Goal: Obtain resource: Obtain resource

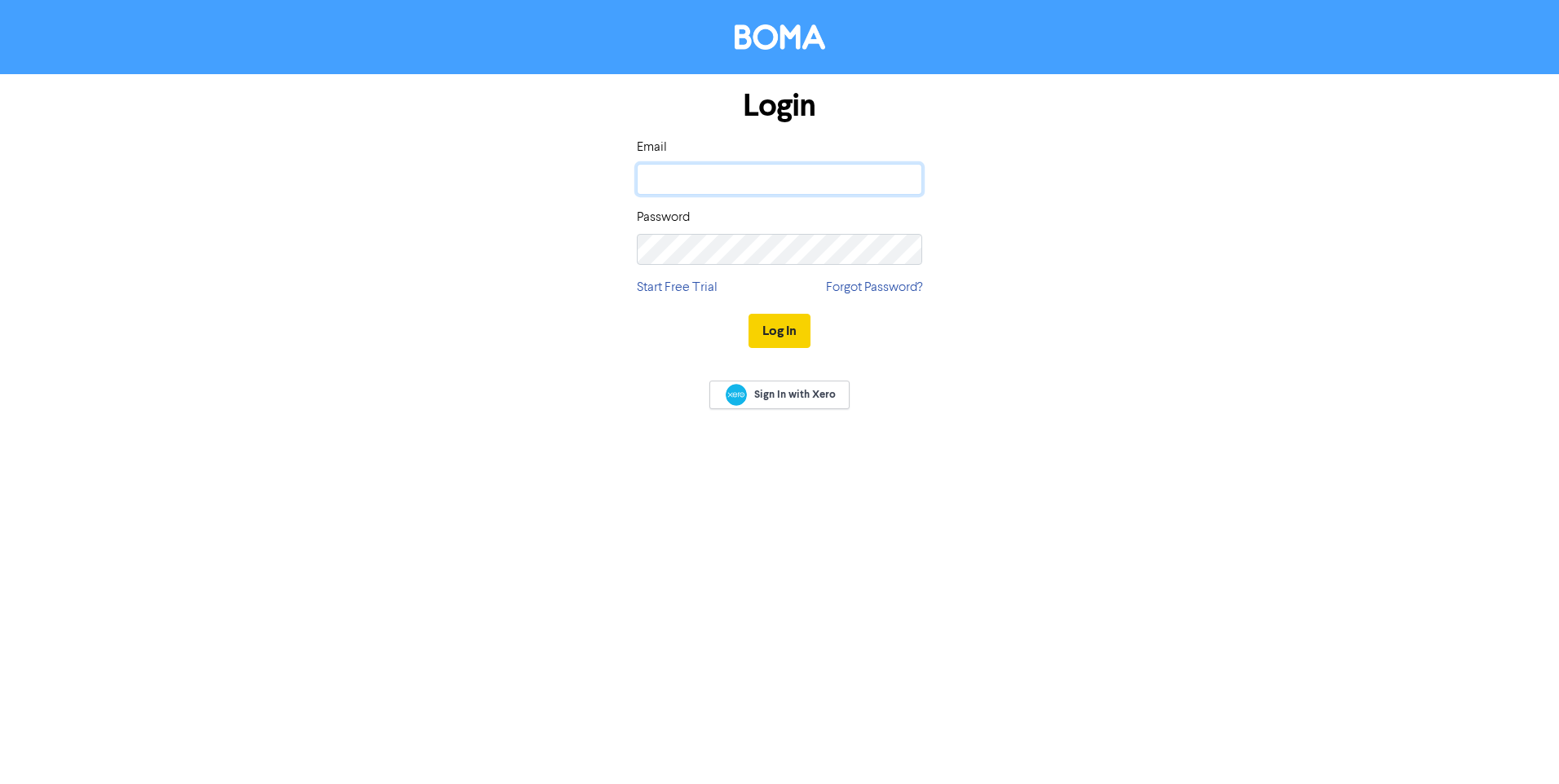
type input "[PERSON_NAME][EMAIL_ADDRESS][DOMAIN_NAME]"
click at [772, 324] on button "Log In" at bounding box center [780, 331] width 62 height 35
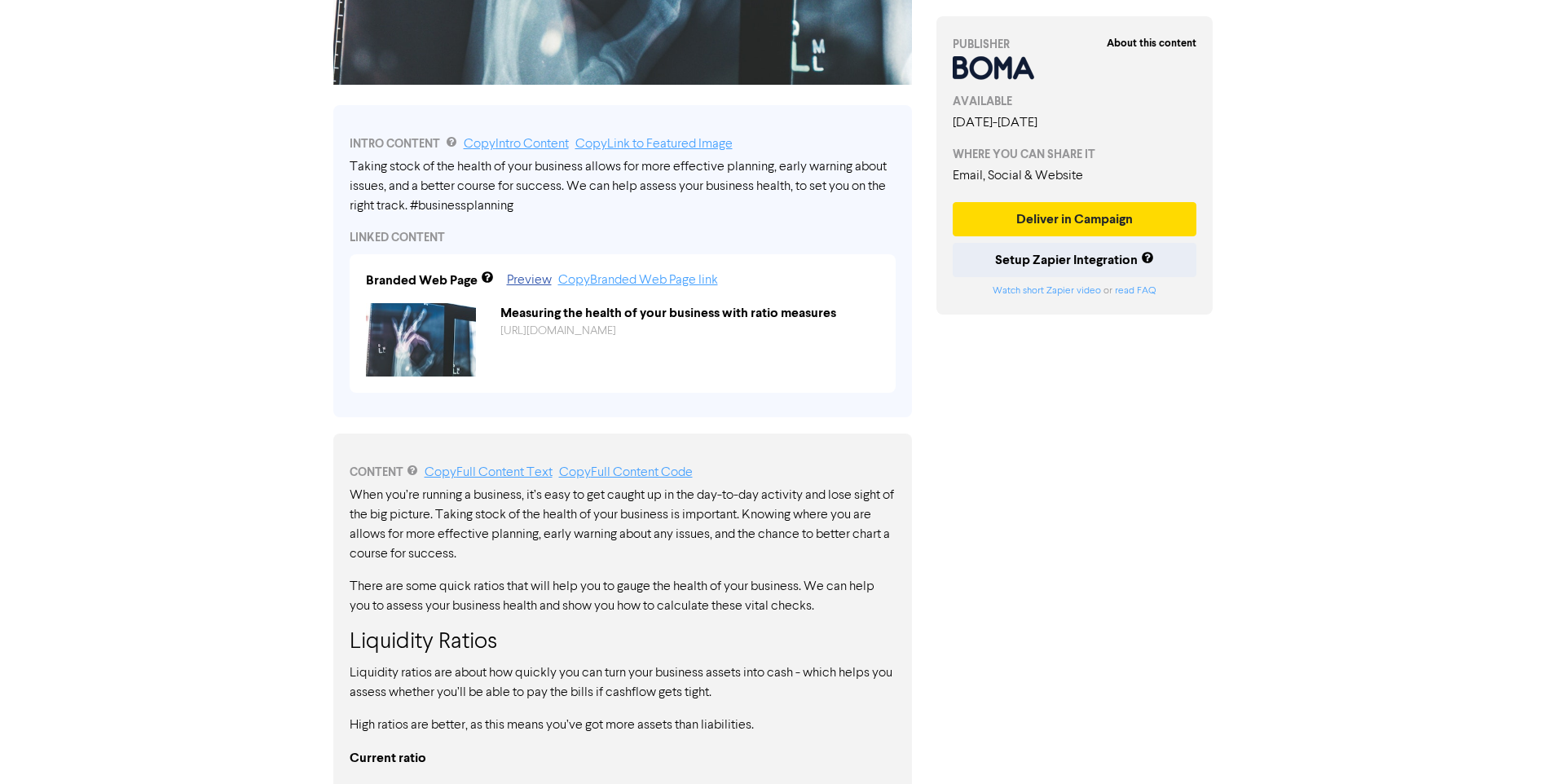
scroll to position [489, 0]
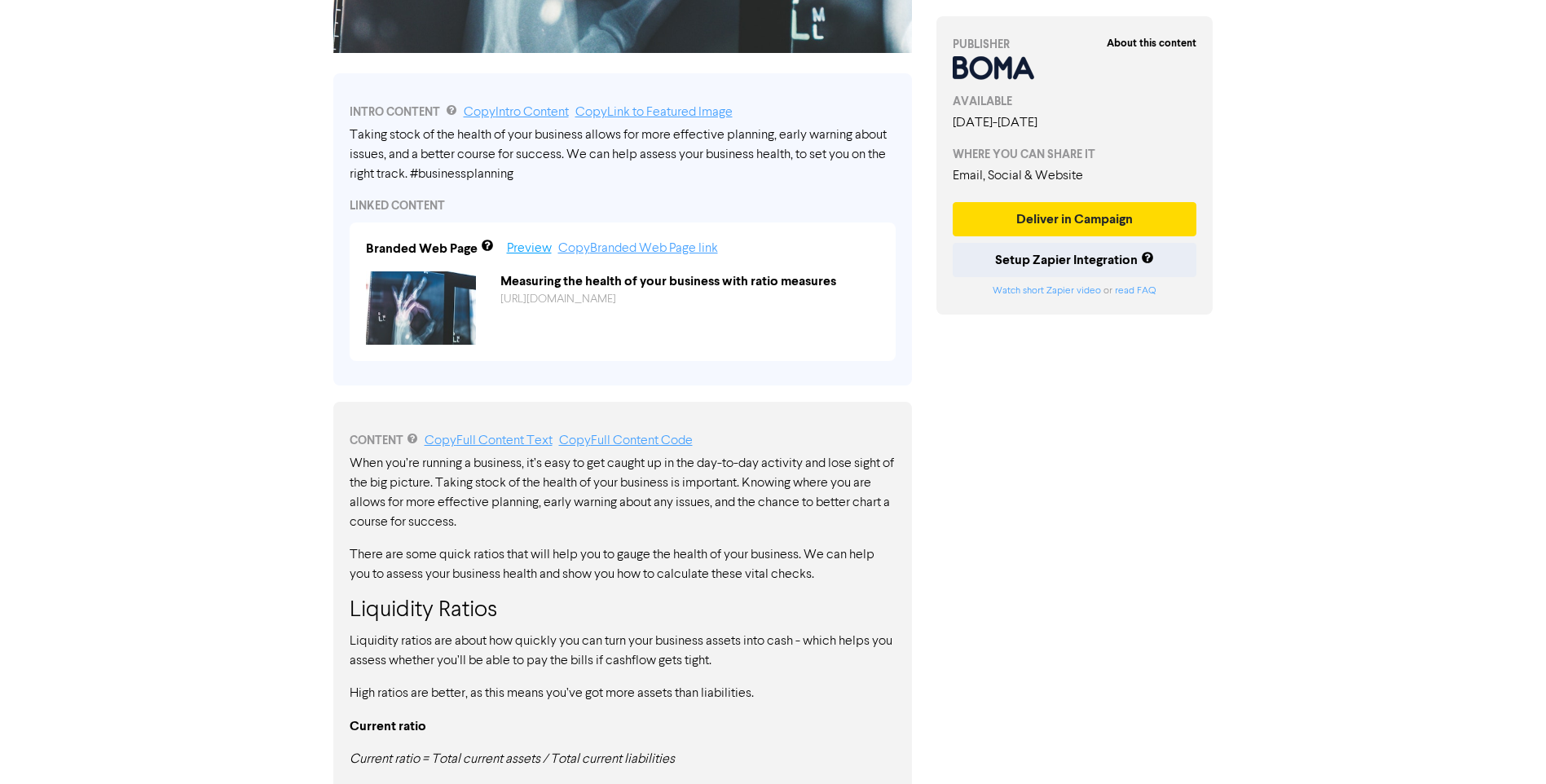
click at [518, 255] on link "Preview" at bounding box center [529, 248] width 45 height 13
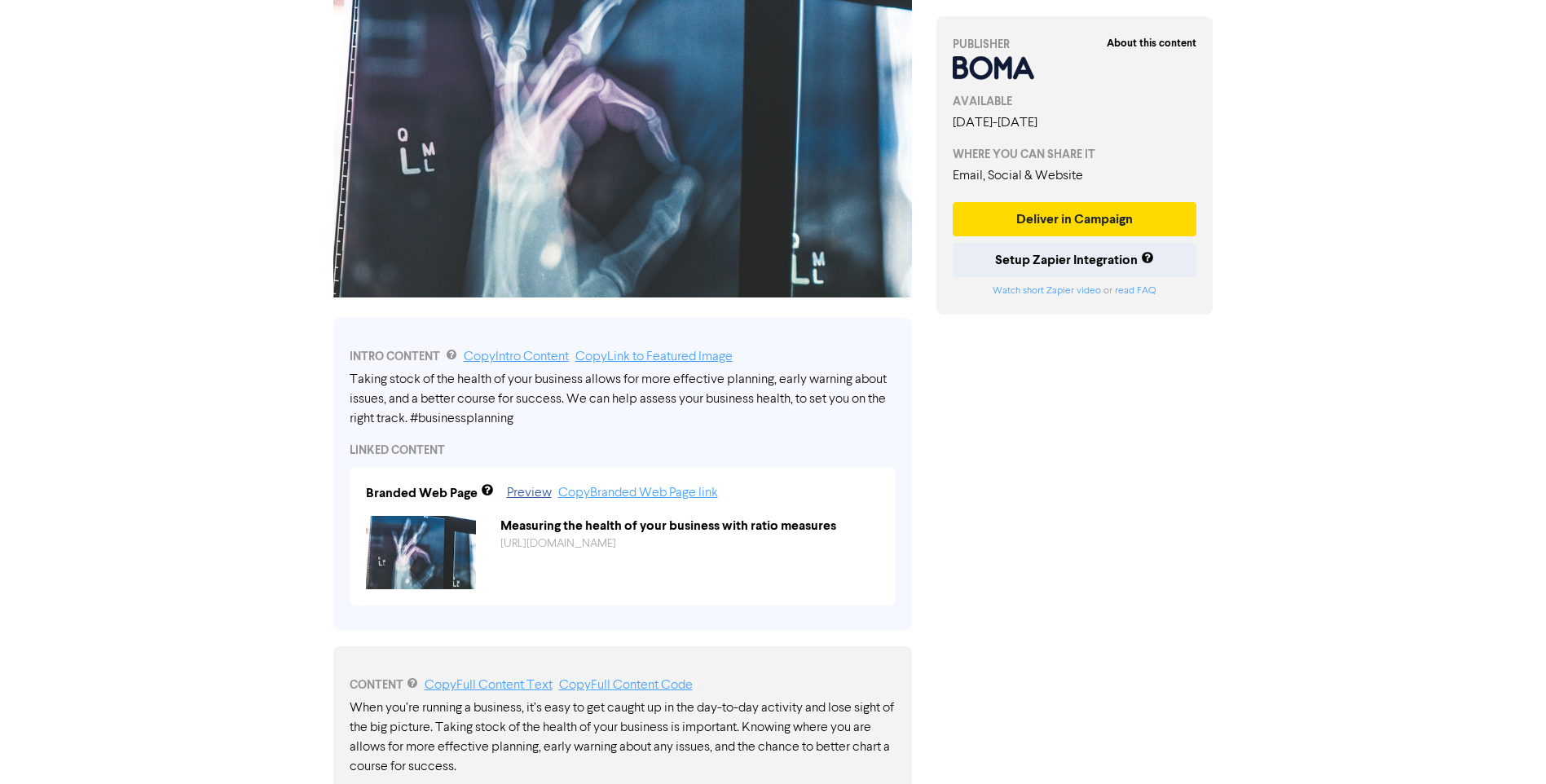
scroll to position [0, 0]
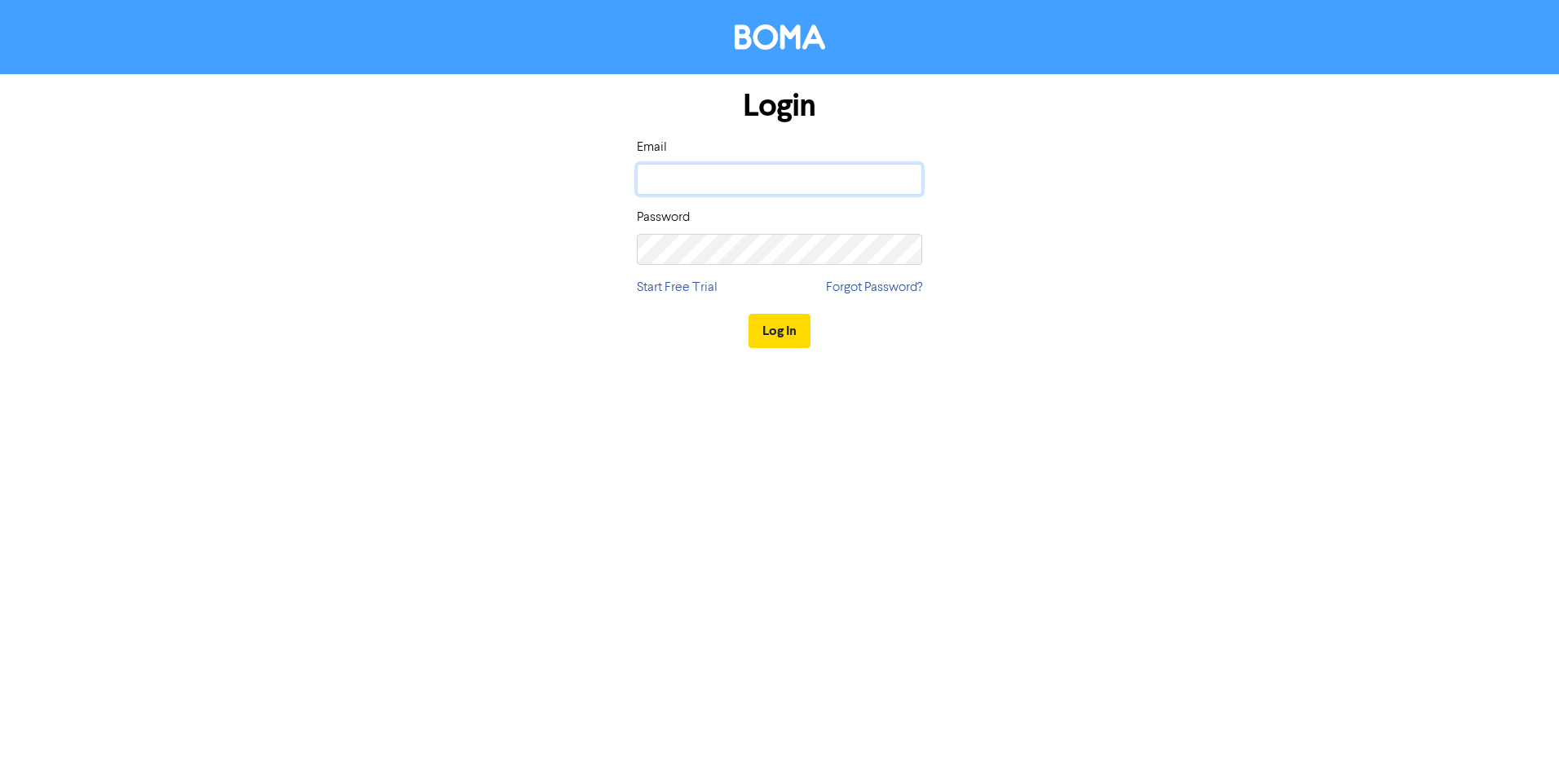
type input "[PERSON_NAME][EMAIL_ADDRESS][DOMAIN_NAME]"
click at [777, 323] on button "Log In" at bounding box center [780, 331] width 62 height 35
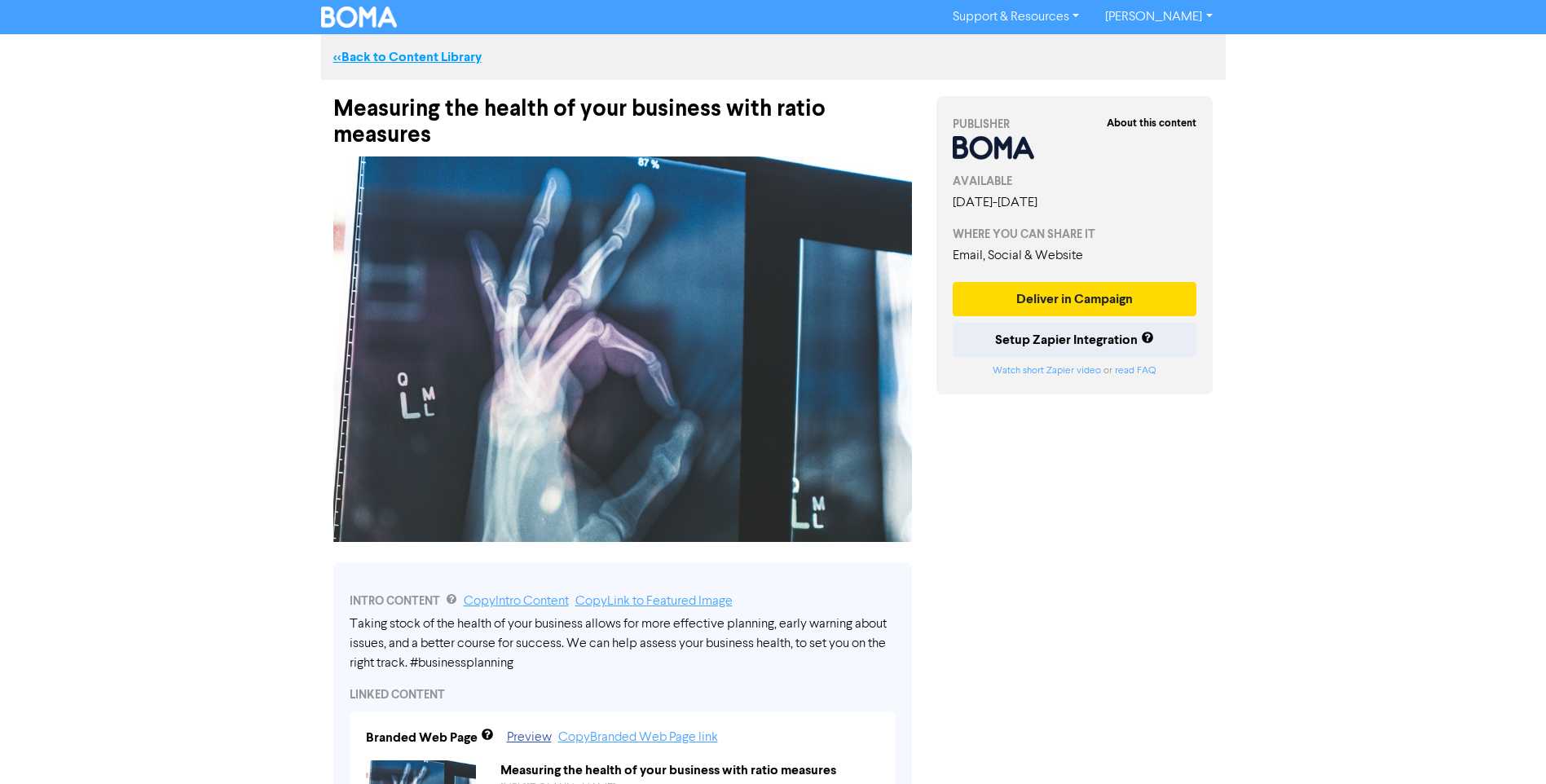
click at [436, 58] on link "<< Back to Content Library" at bounding box center [407, 57] width 148 height 16
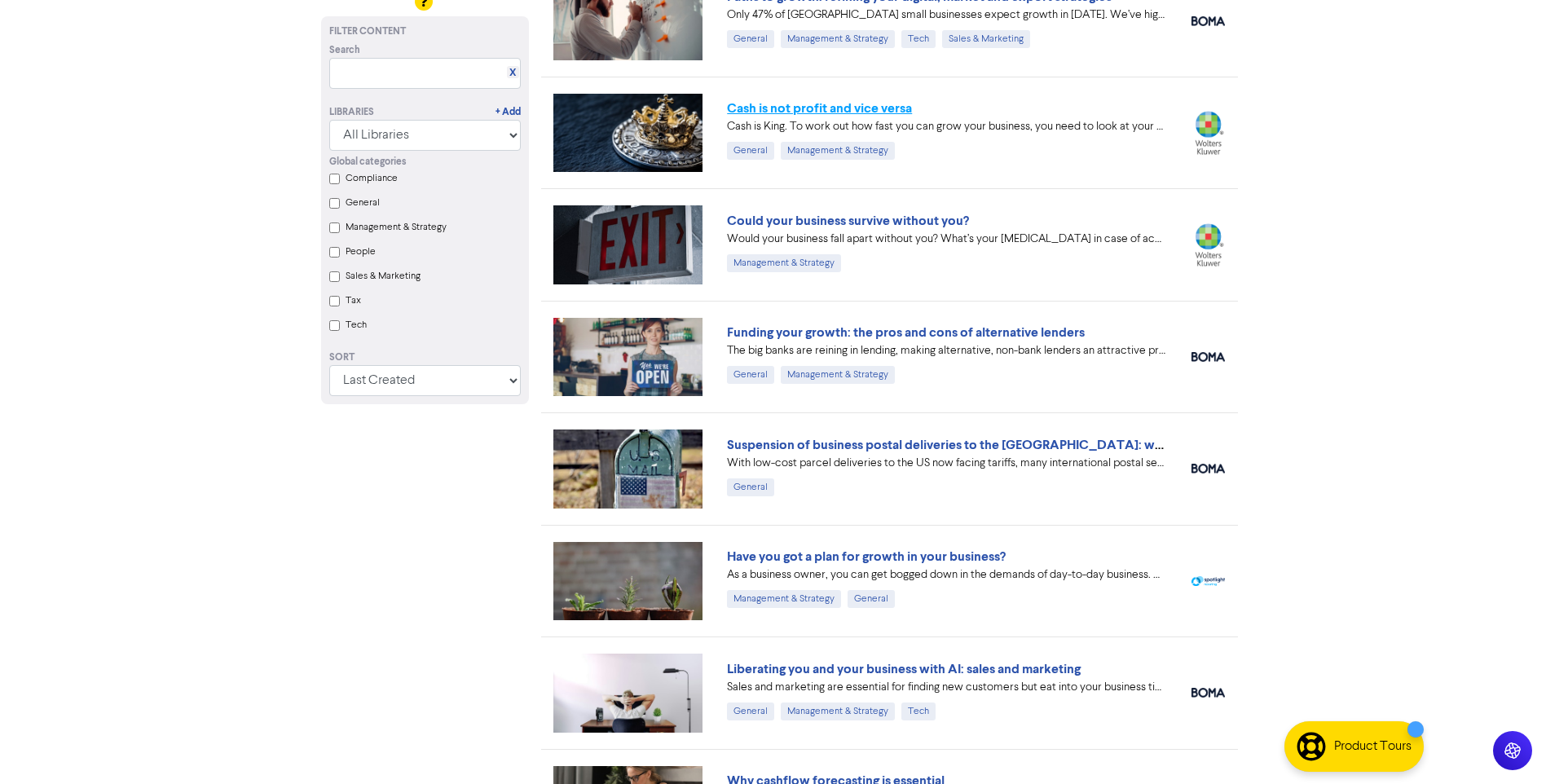
scroll to position [940, 0]
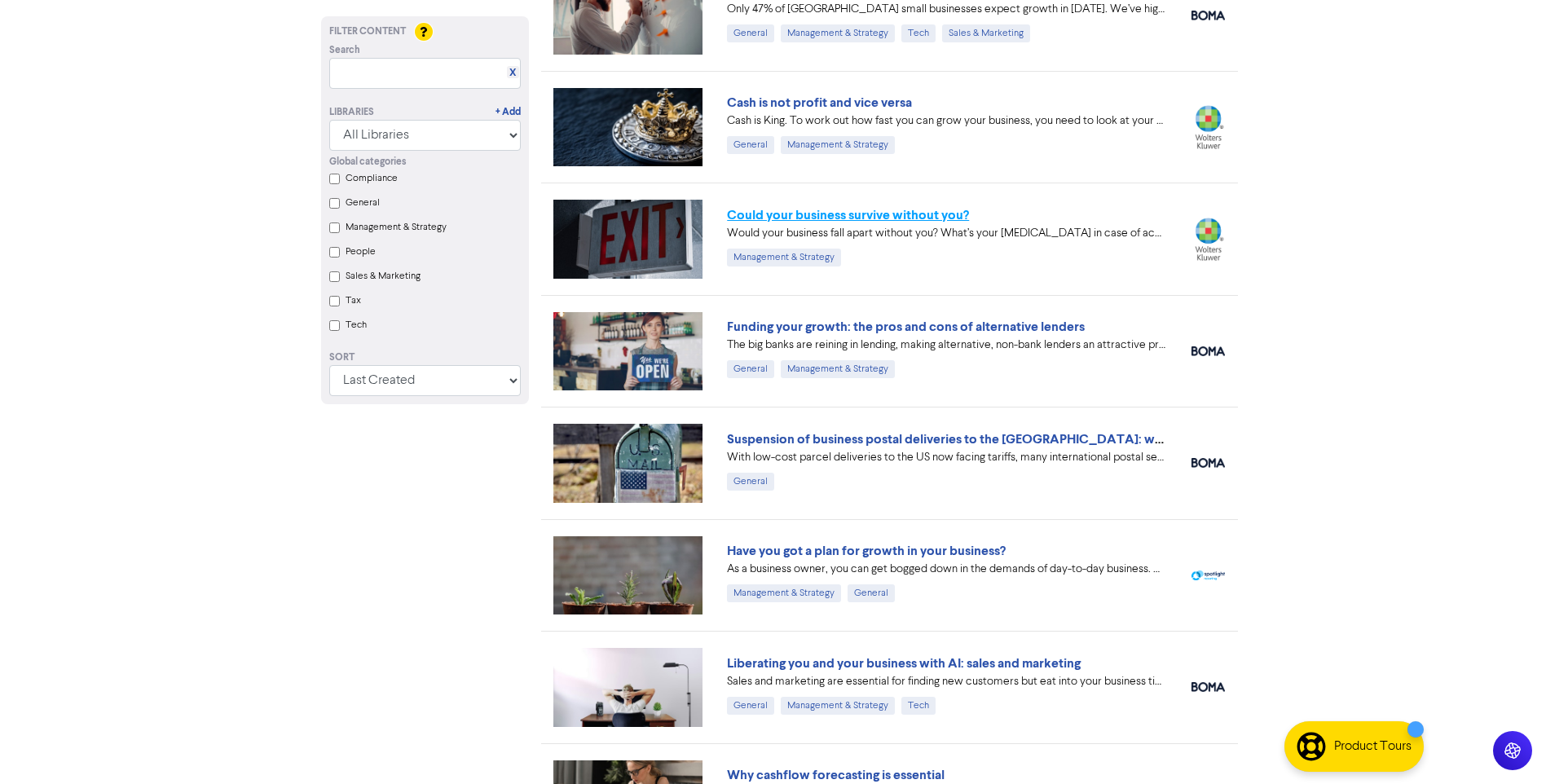
click at [896, 211] on link "Could your business survive without you?" at bounding box center [848, 215] width 242 height 16
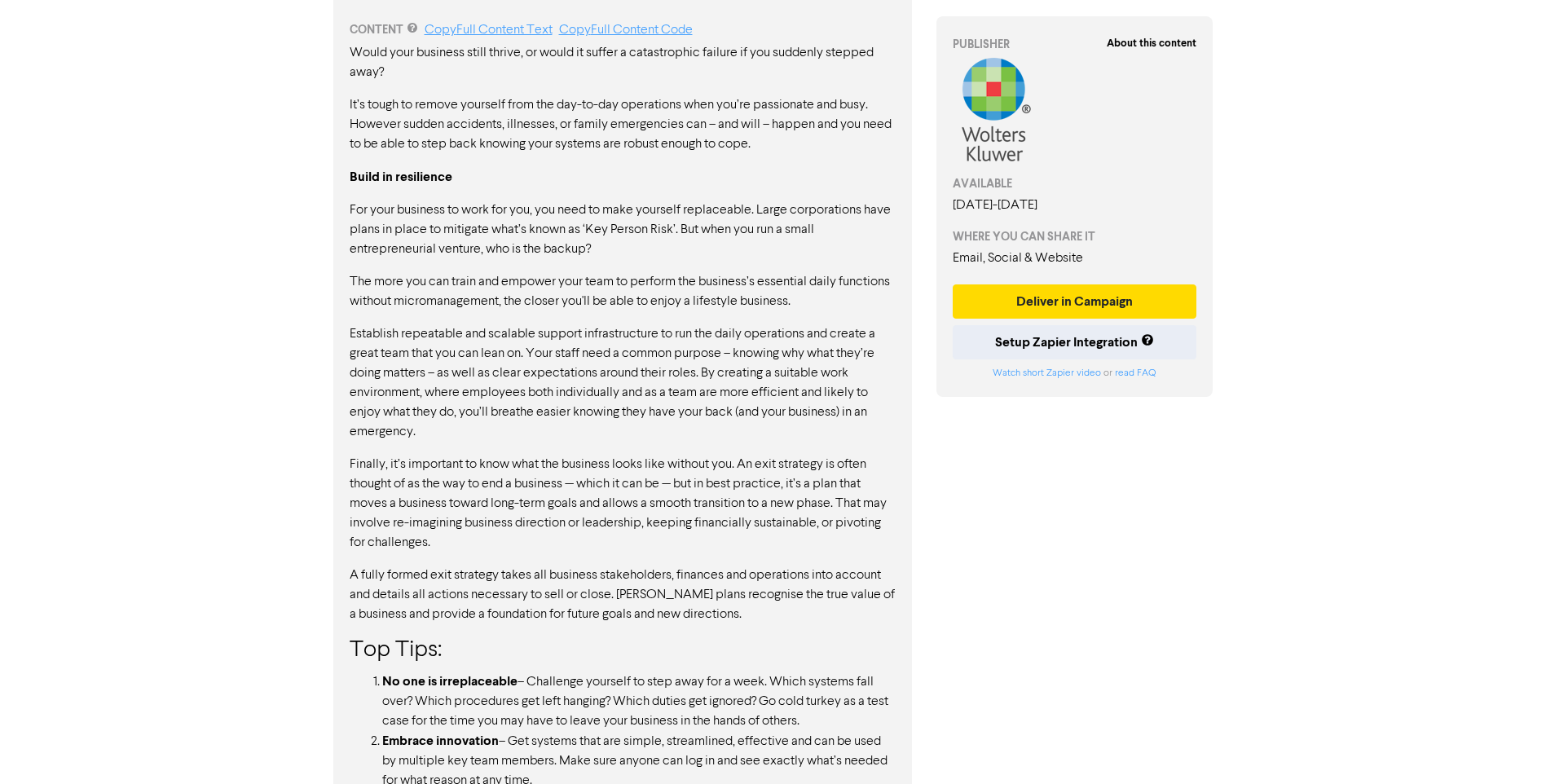
scroll to position [962, 0]
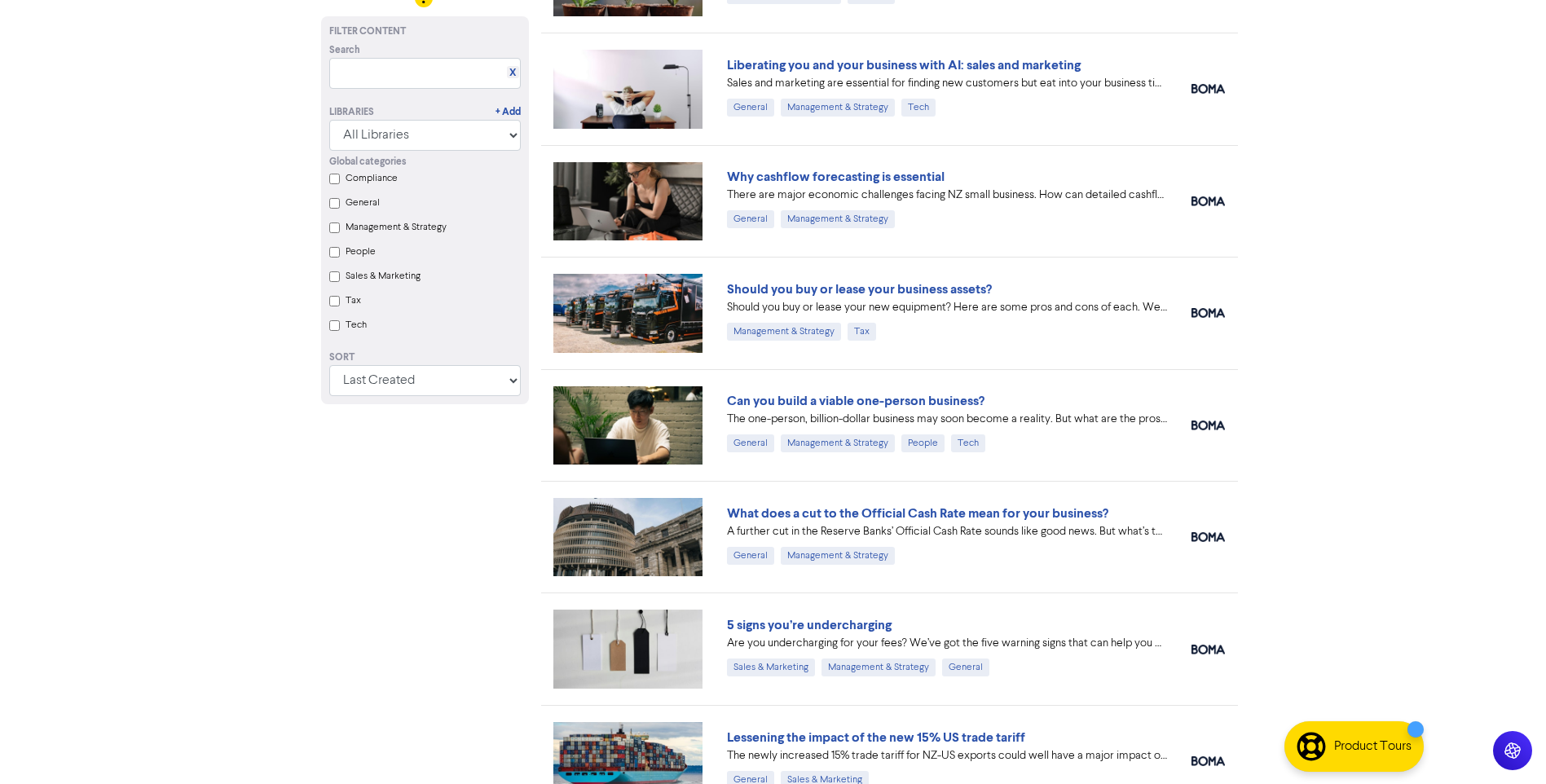
scroll to position [1571, 0]
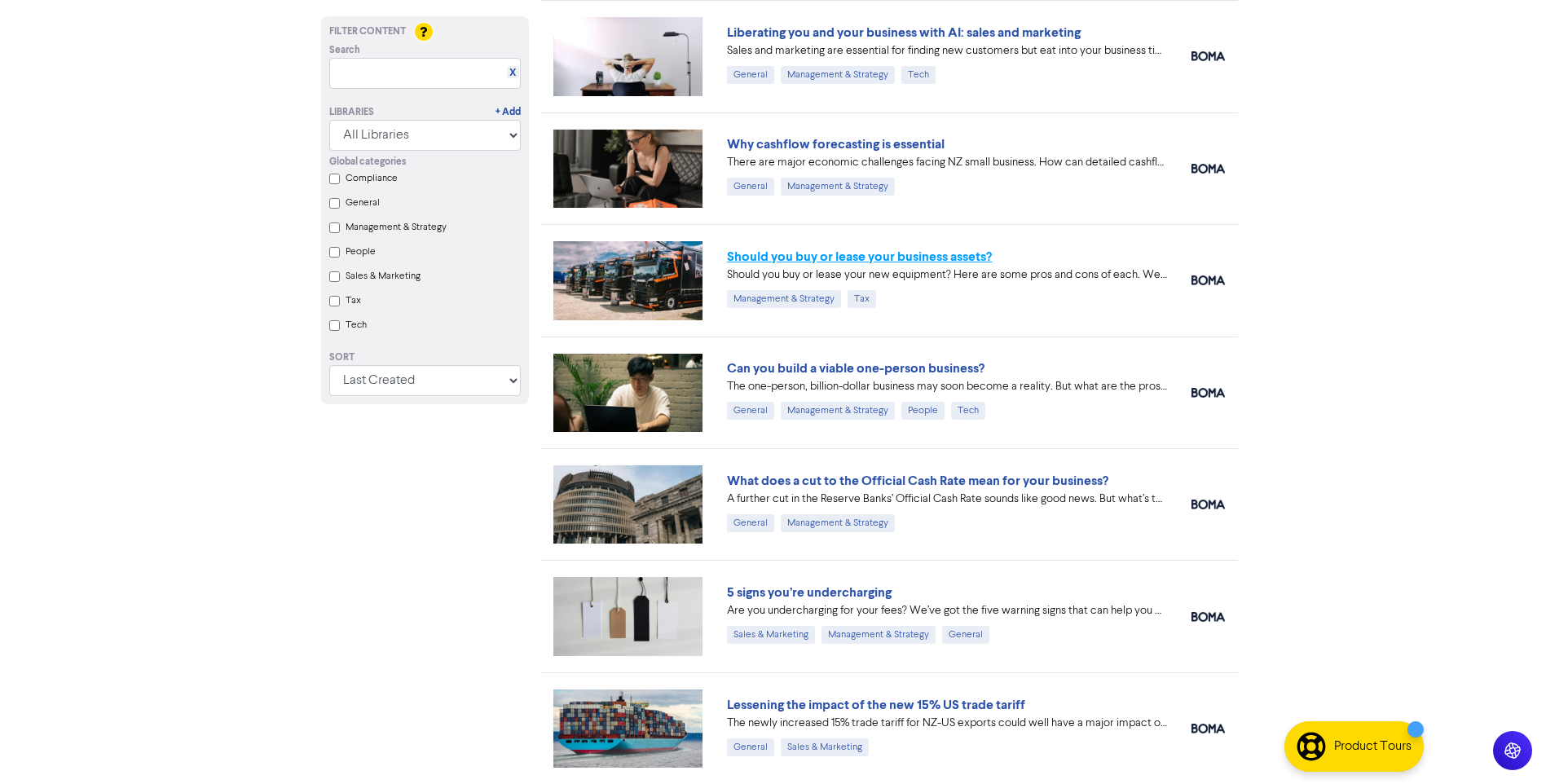
click at [950, 255] on link "Should you buy or lease your business assets?" at bounding box center [859, 256] width 265 height 16
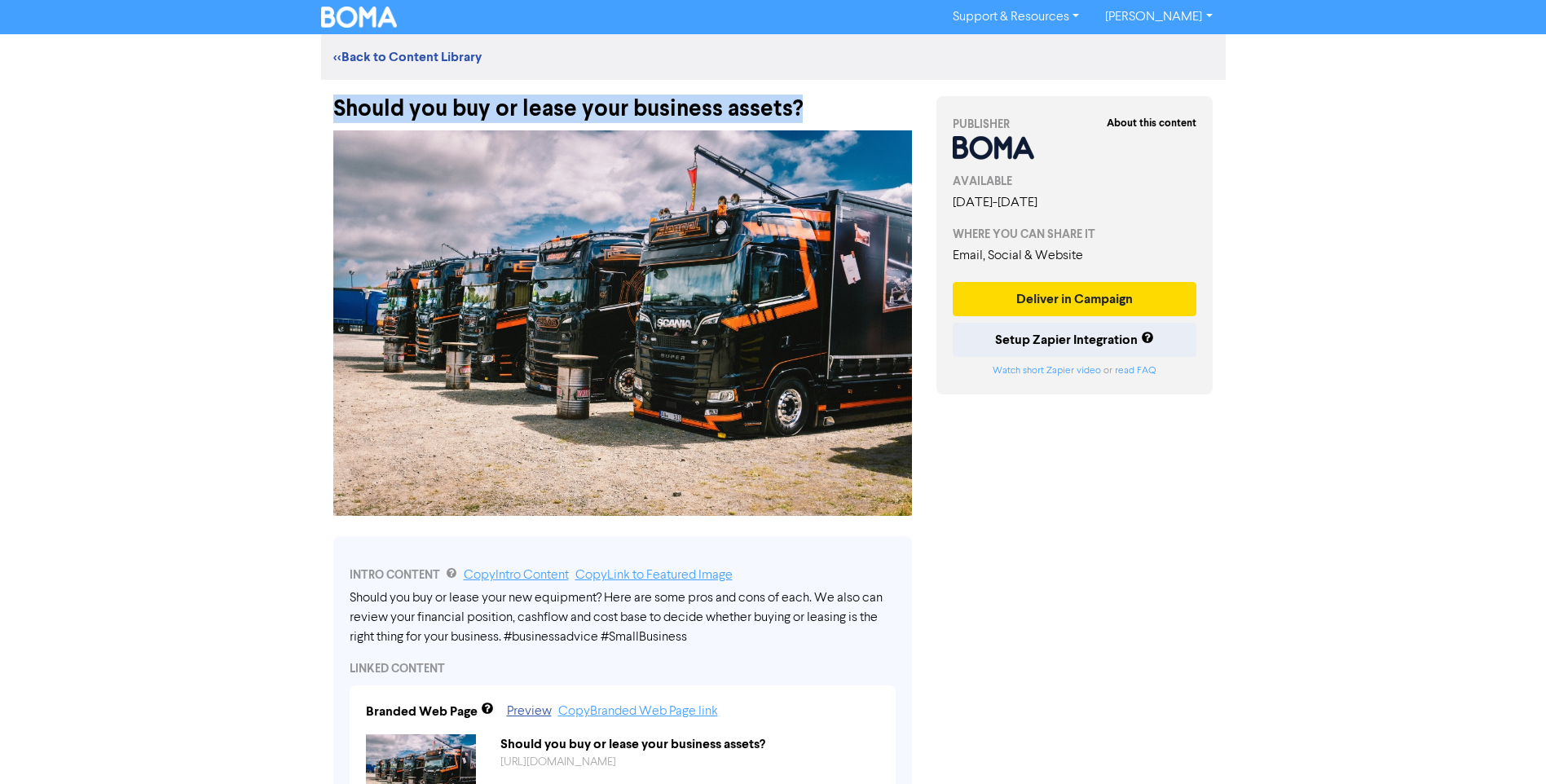
drag, startPoint x: 426, startPoint y: 121, endPoint x: 804, endPoint y: 109, distance: 378.2
click at [804, 109] on div "Should you buy or lease your business assets?" at bounding box center [622, 101] width 579 height 42
copy div "Should you buy or lease your business assets?"
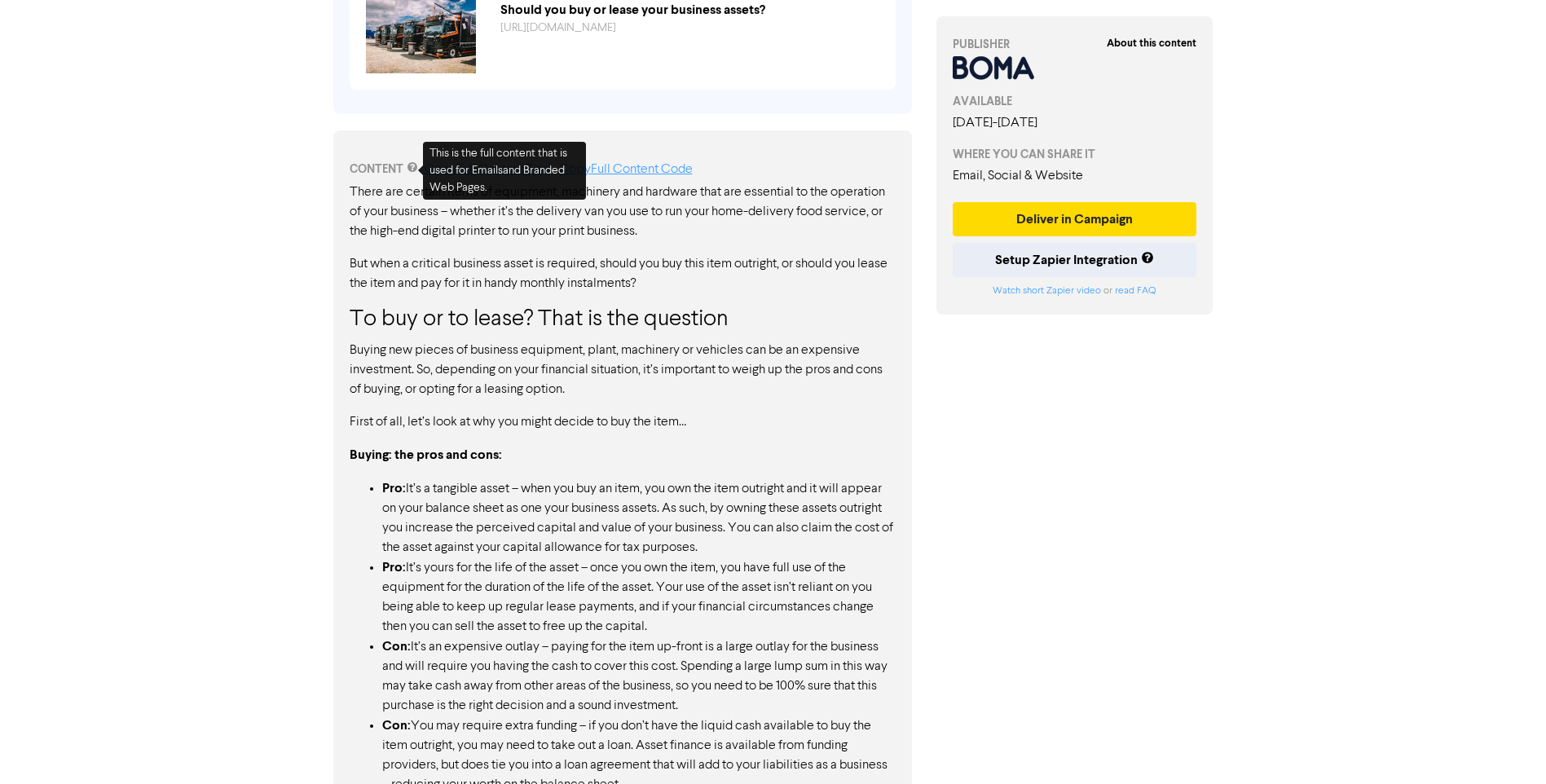
scroll to position [734, 0]
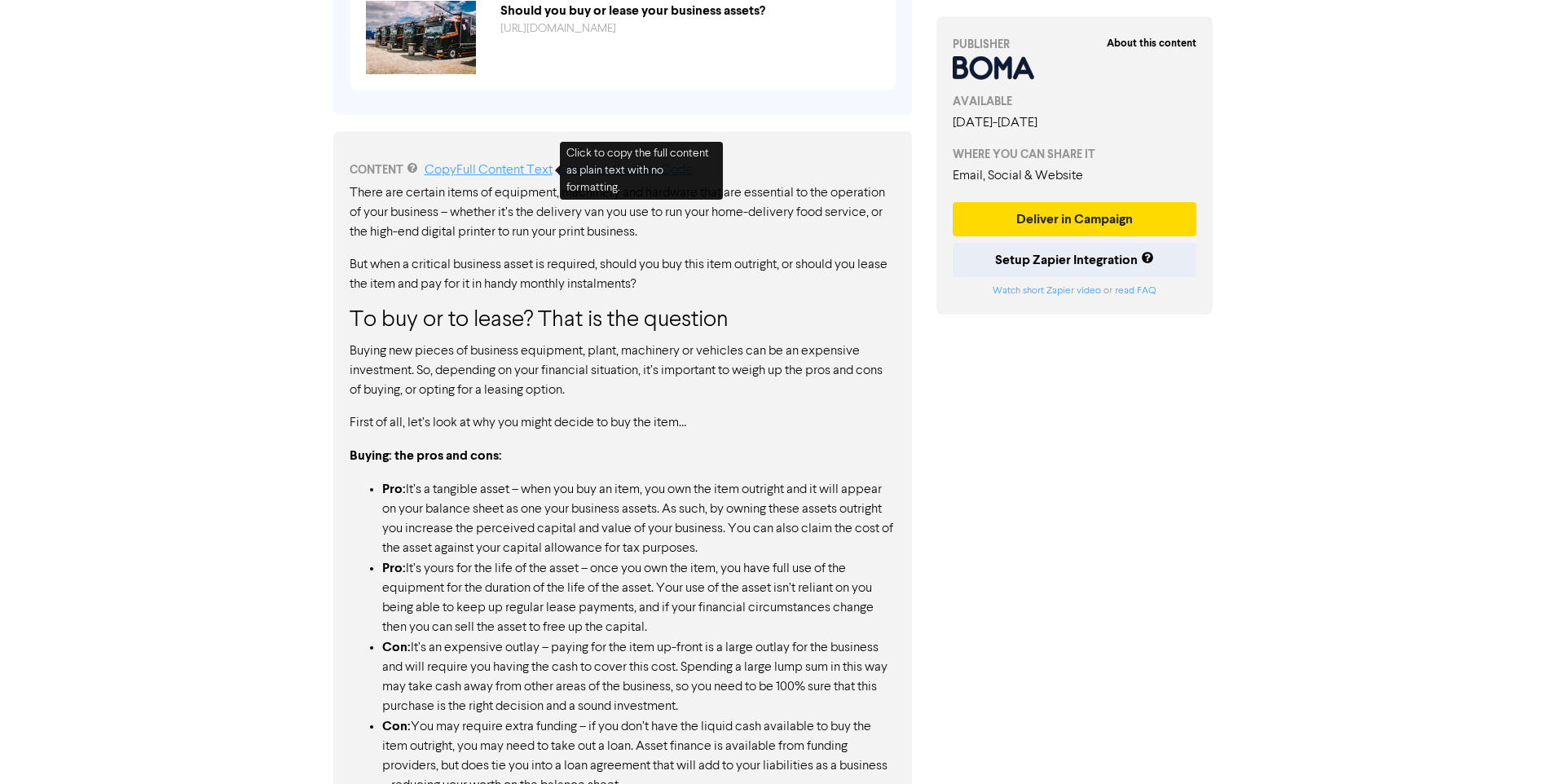
click at [502, 172] on link "Copy Full Content Text" at bounding box center [488, 170] width 128 height 13
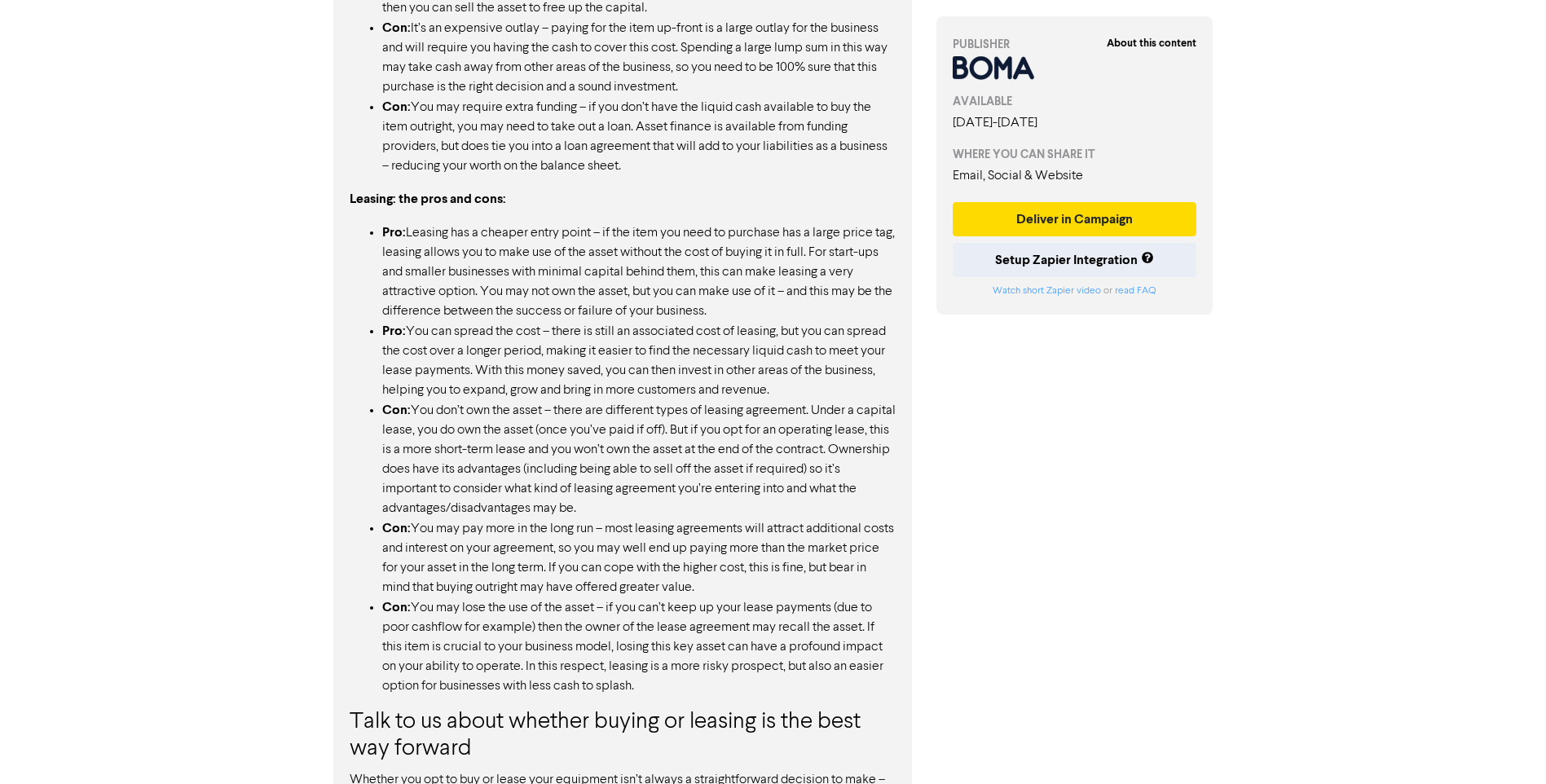
scroll to position [1460, 0]
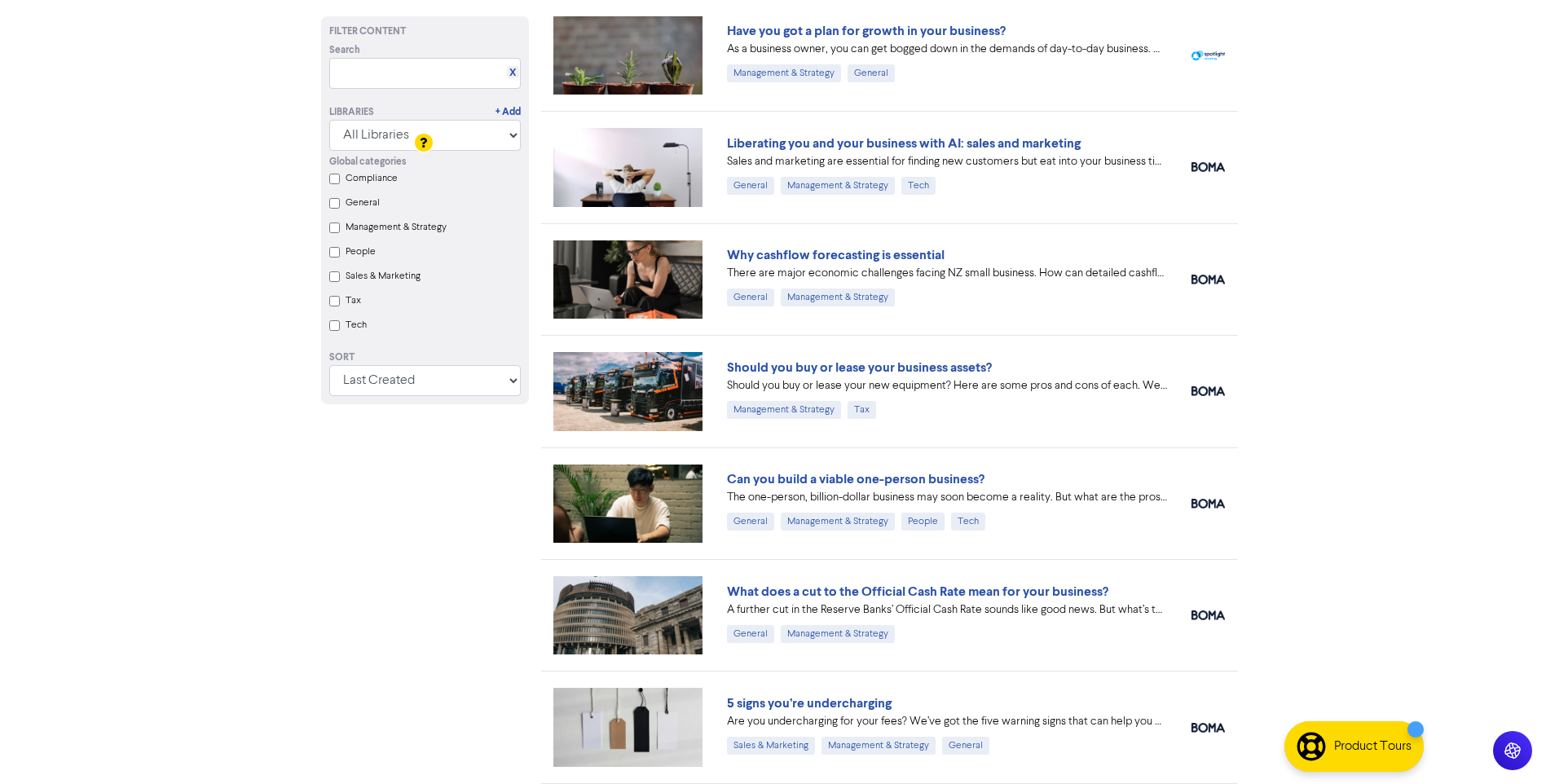
scroll to position [1571, 0]
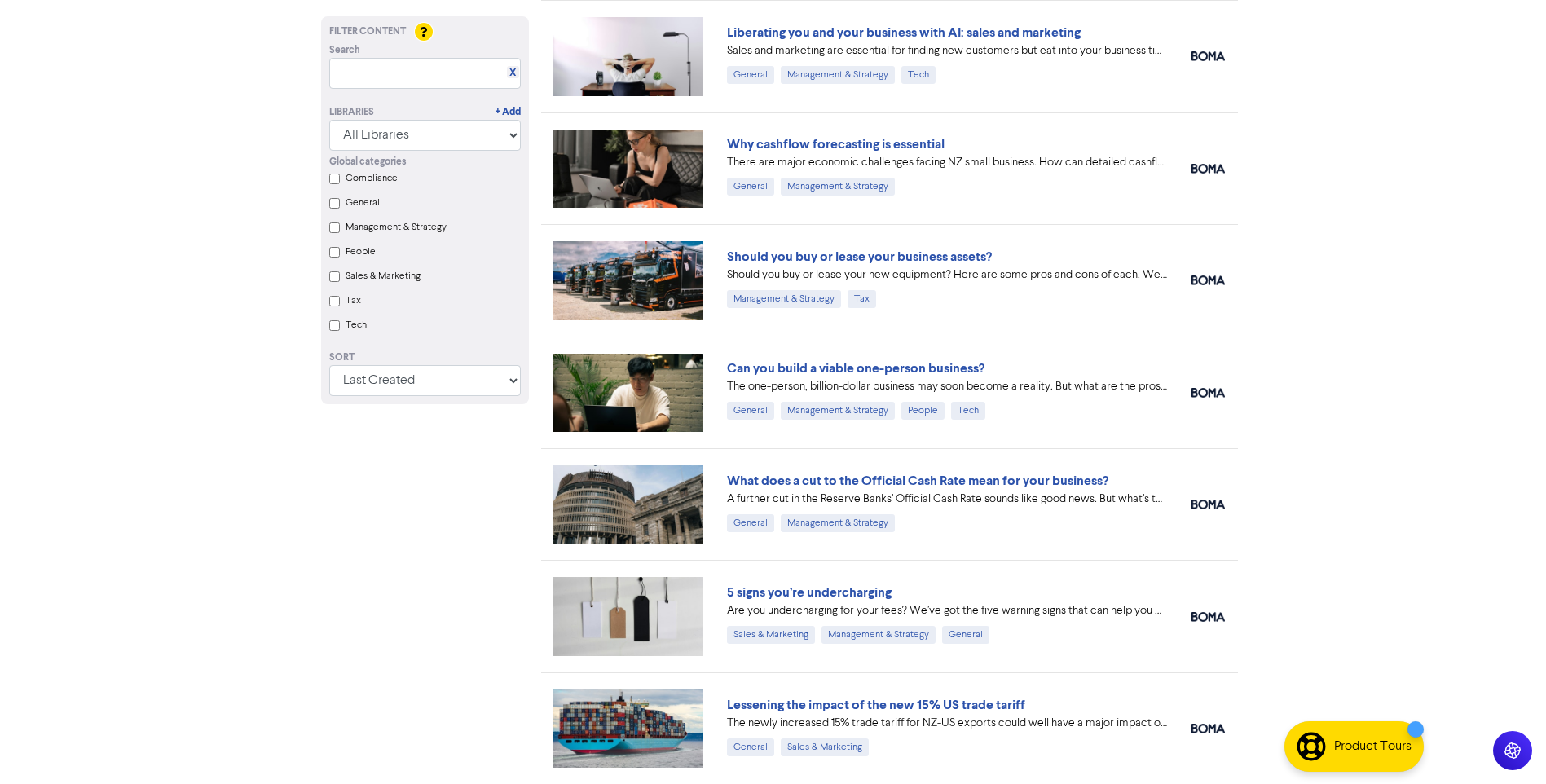
click at [899, 478] on link "What does a cut to the Official Cash Rate mean for your business?" at bounding box center [918, 481] width 381 height 16
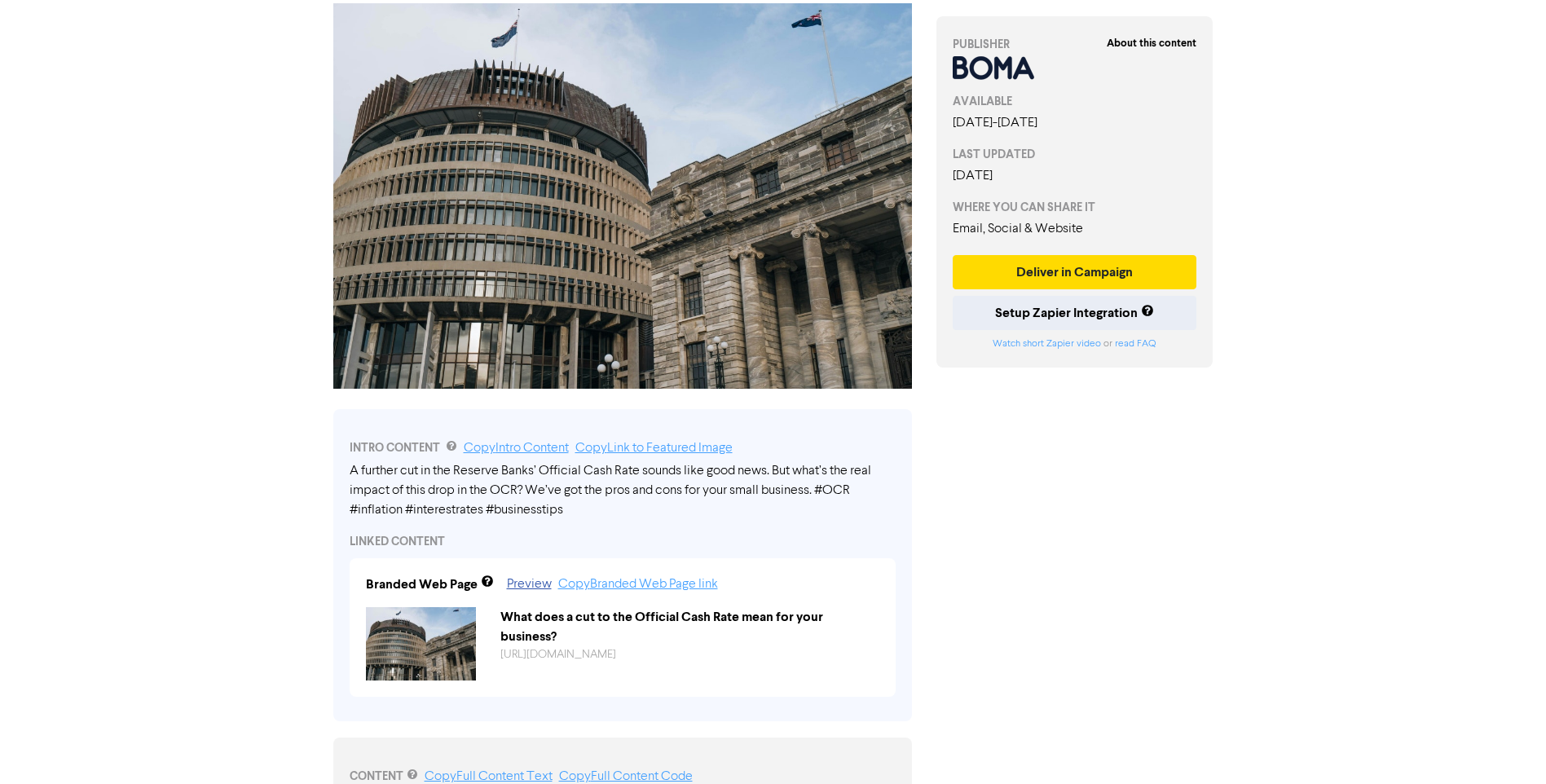
scroll to position [570, 0]
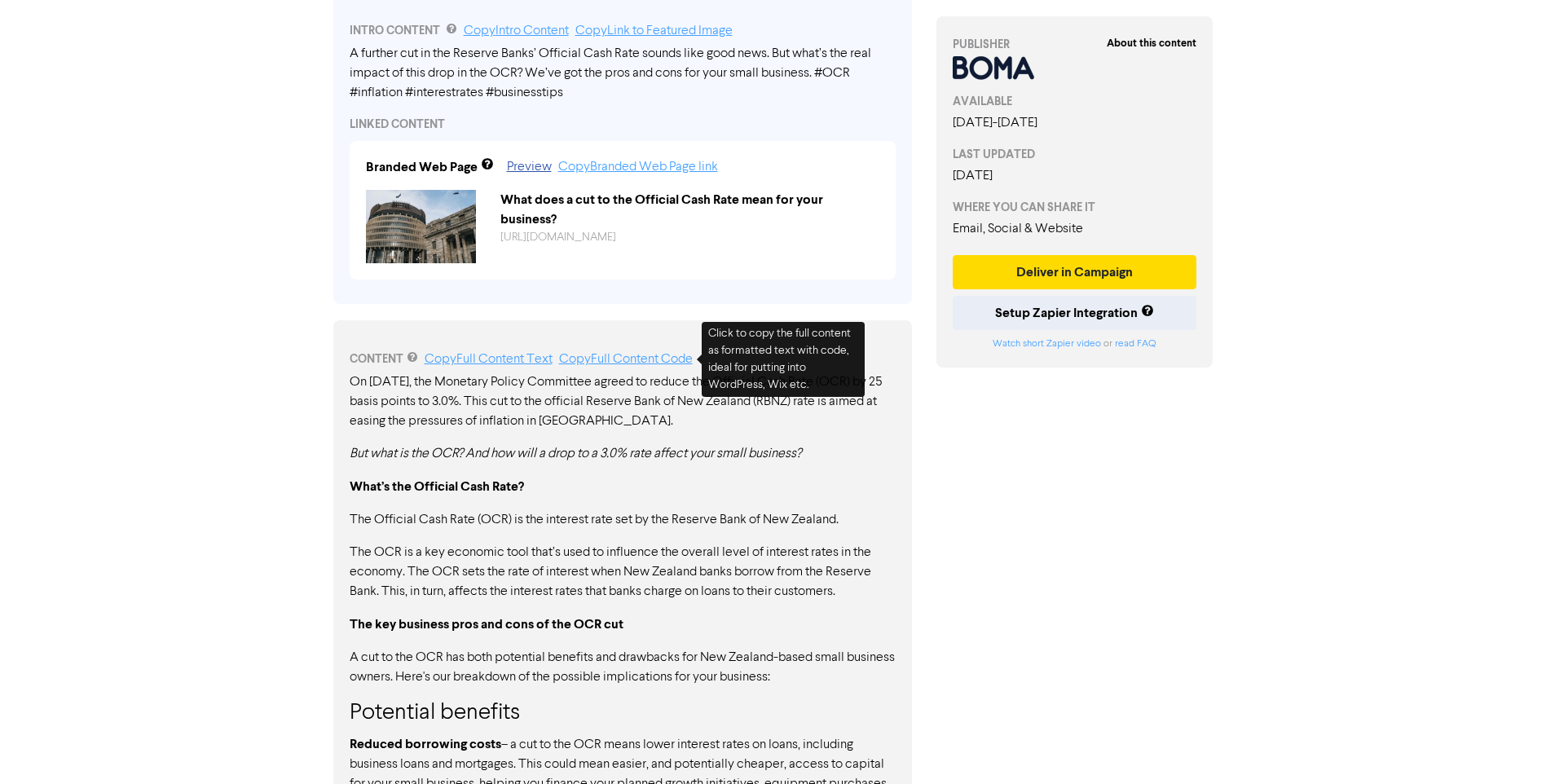
click at [661, 361] on link "Copy Full Content Code" at bounding box center [625, 359] width 134 height 13
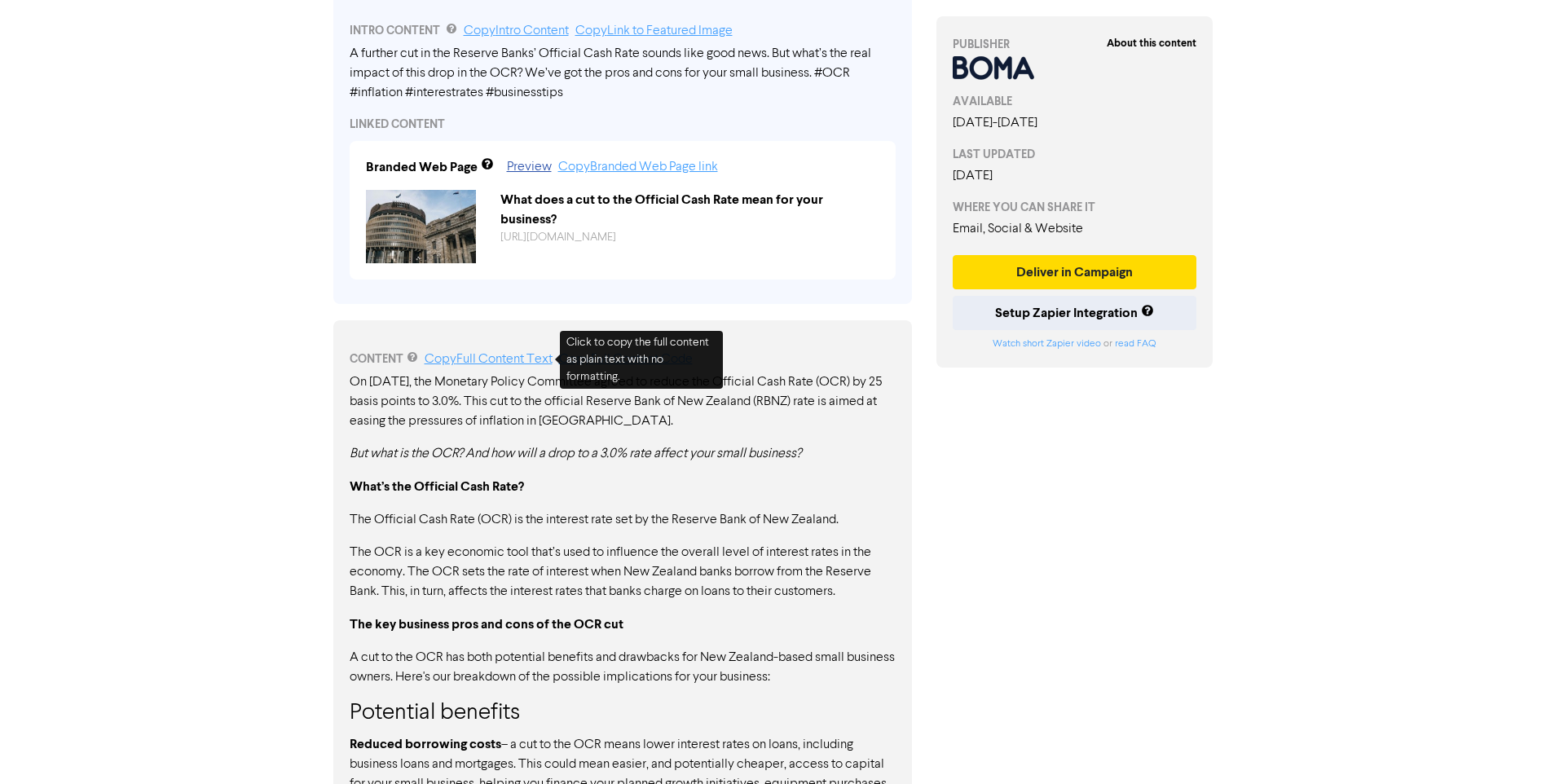
click at [481, 363] on link "Copy Full Content Text" at bounding box center [488, 359] width 128 height 13
